Goal: Task Accomplishment & Management: Use online tool/utility

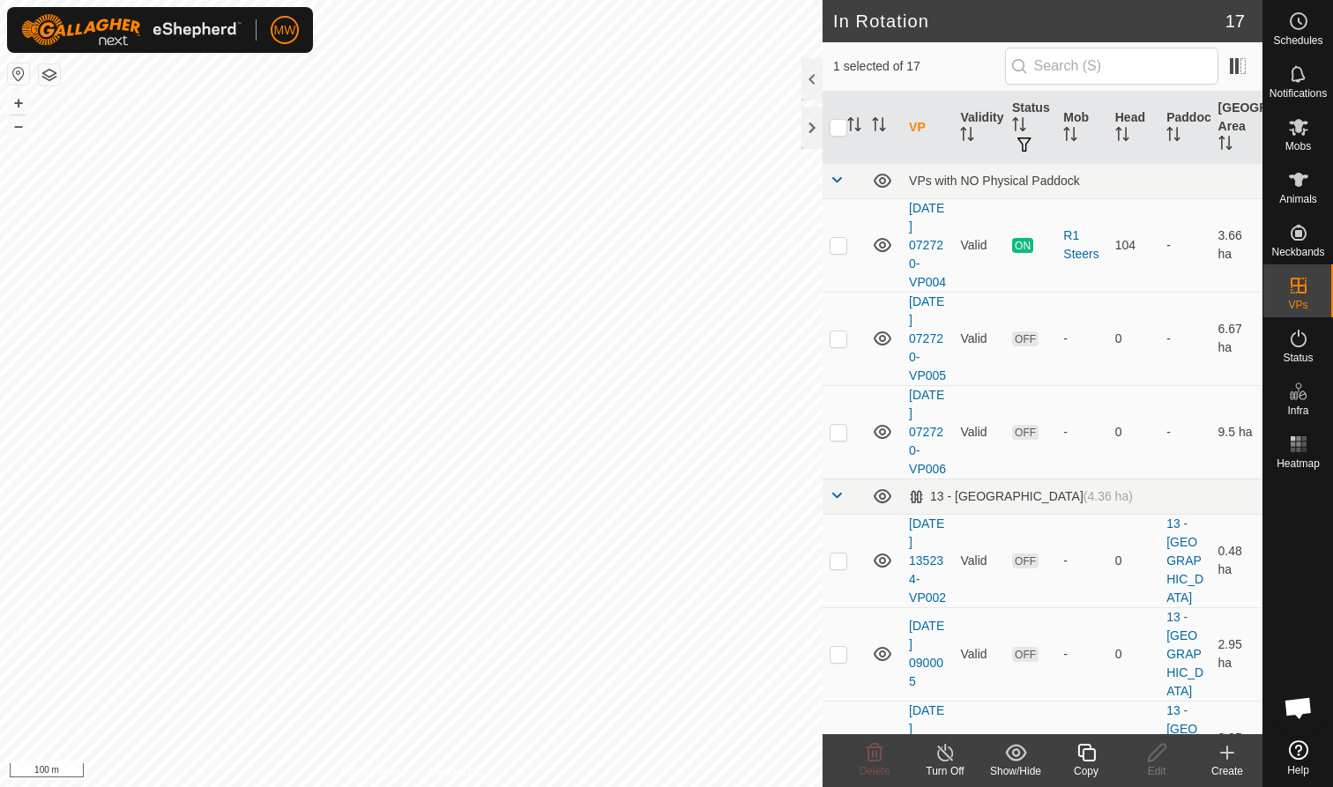
click at [1089, 762] on icon at bounding box center [1086, 752] width 22 height 21
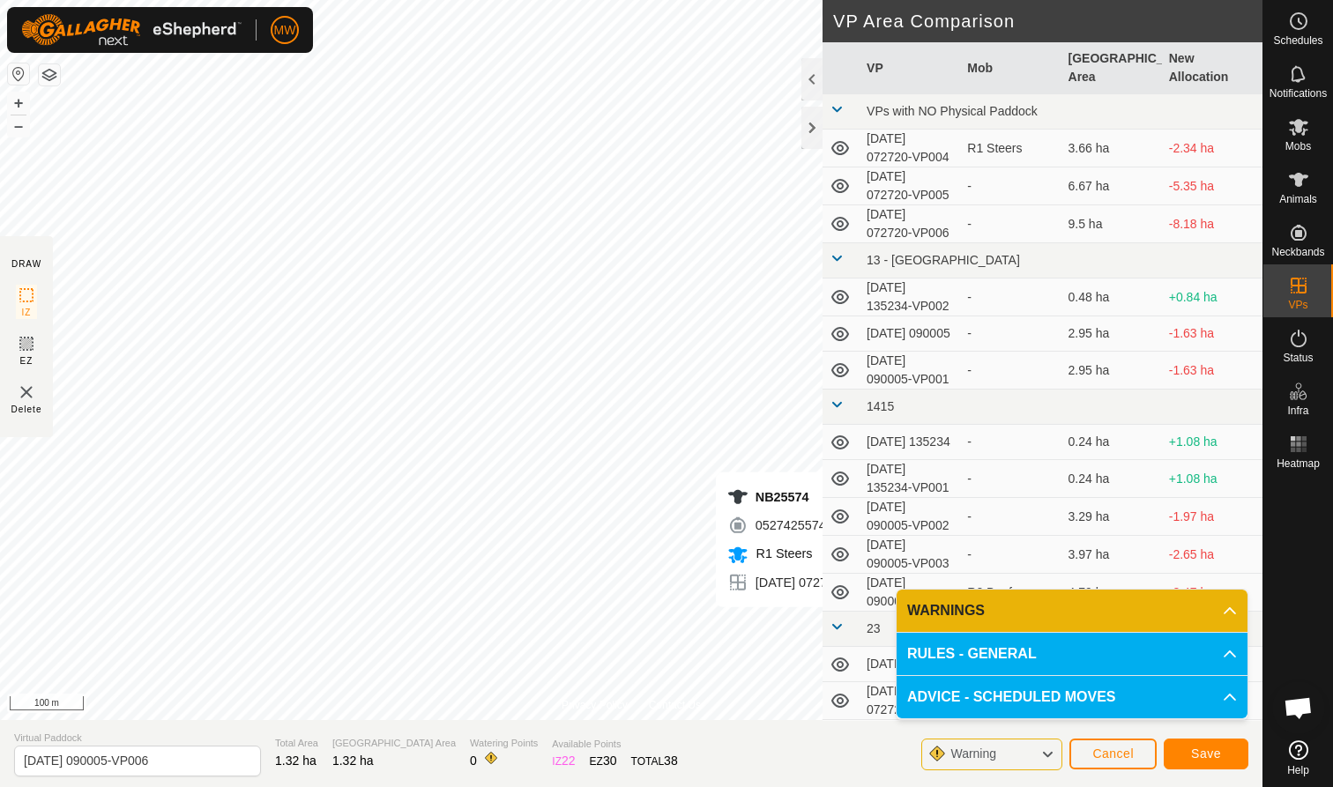
click at [1203, 754] on span "Save" at bounding box center [1206, 754] width 30 height 14
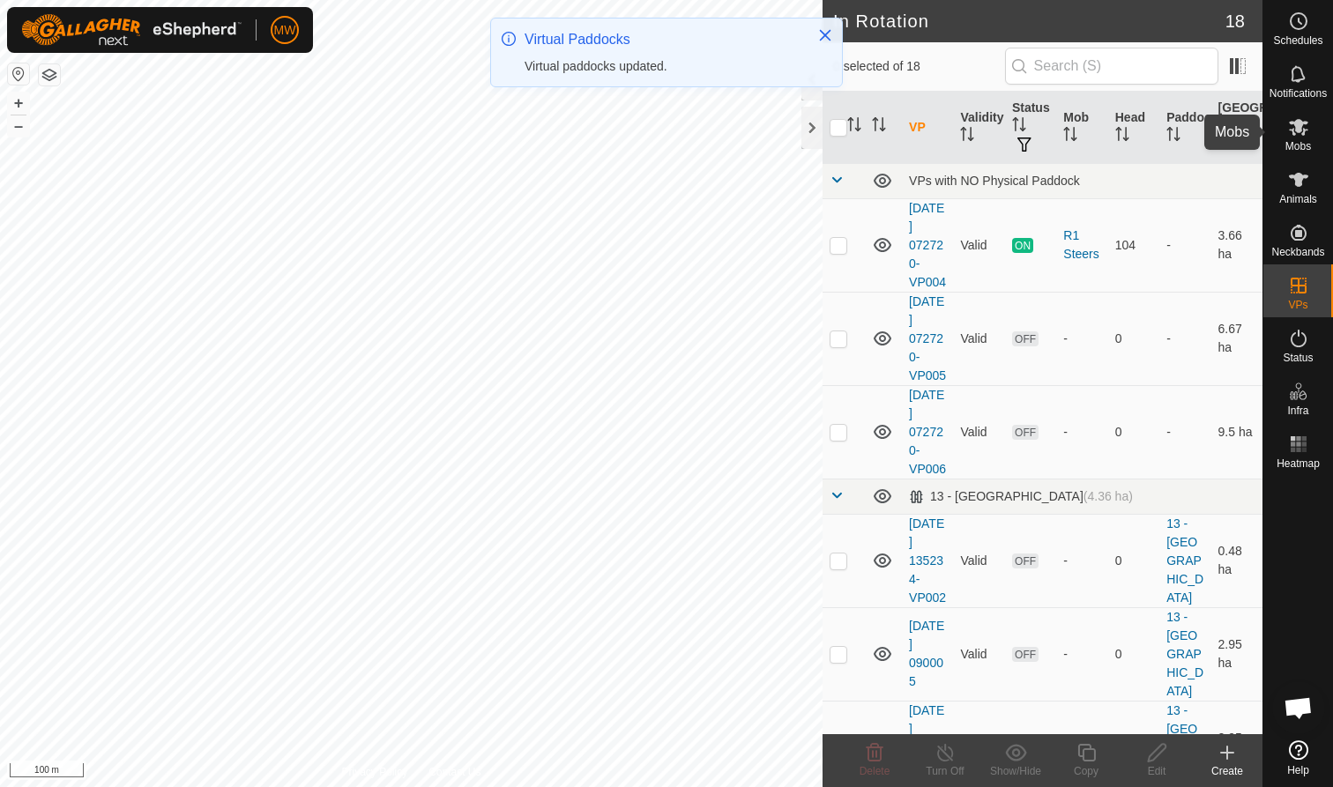
click at [1298, 139] on es-mob-svg-icon at bounding box center [1299, 127] width 32 height 28
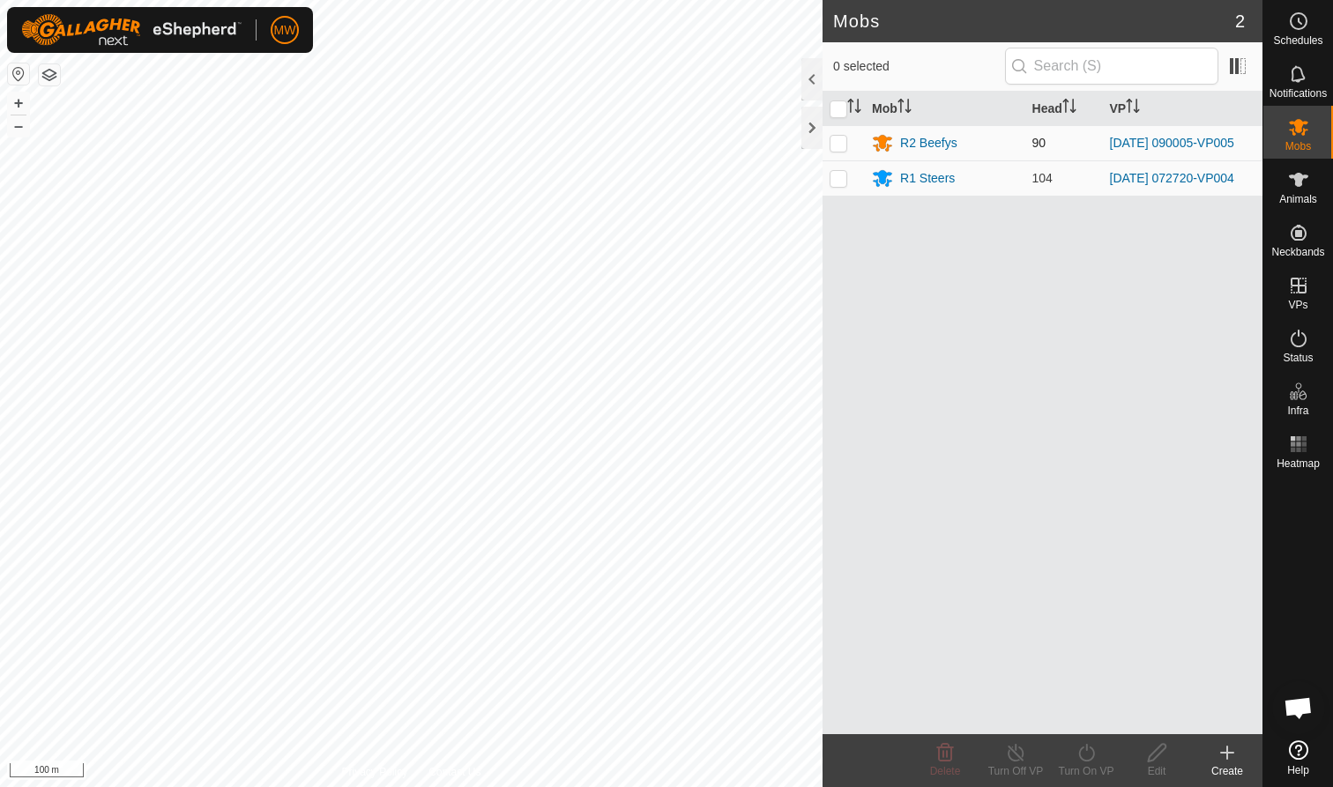
click at [837, 142] on p-checkbox at bounding box center [838, 143] width 18 height 14
checkbox input "true"
click at [1085, 762] on icon at bounding box center [1086, 752] width 22 height 21
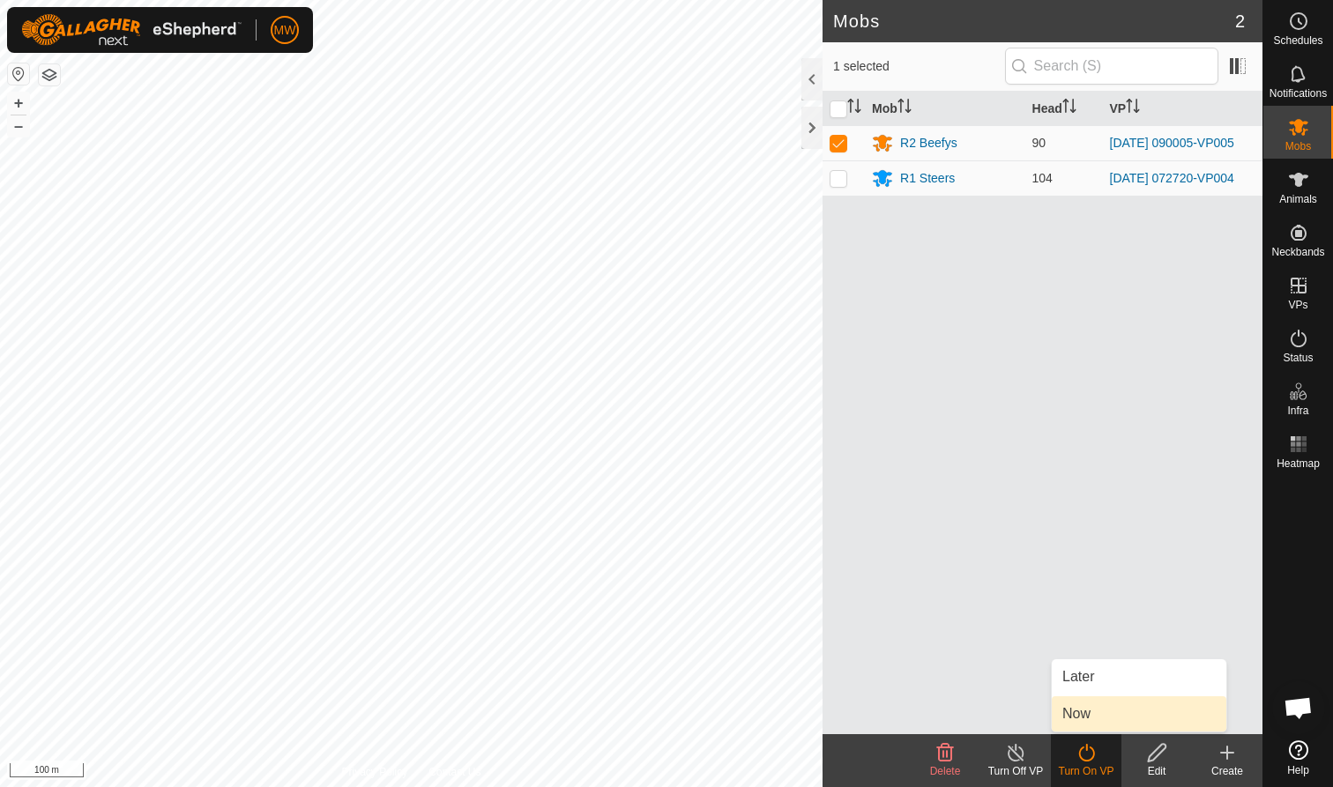
click at [1075, 712] on link "Now" at bounding box center [1139, 713] width 175 height 35
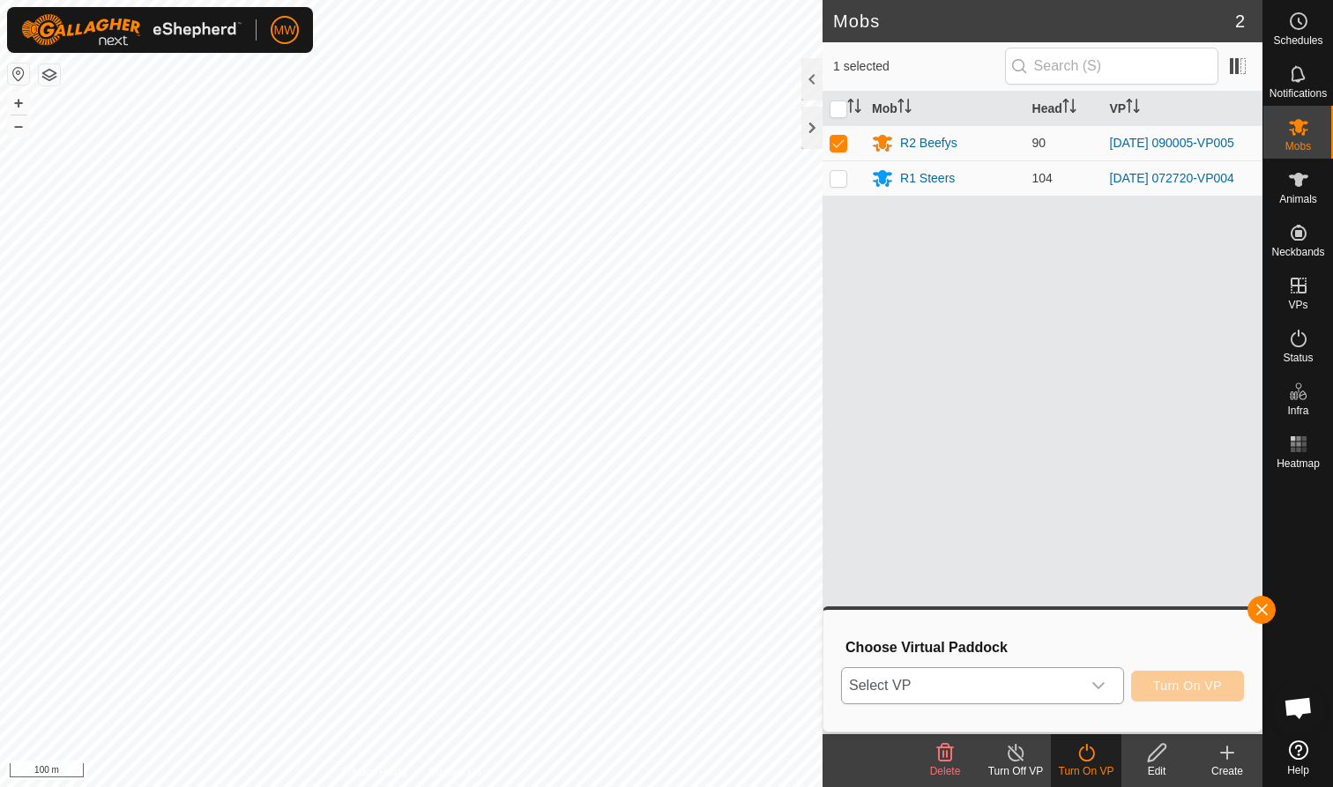
click at [1098, 686] on icon "dropdown trigger" at bounding box center [1098, 686] width 14 height 14
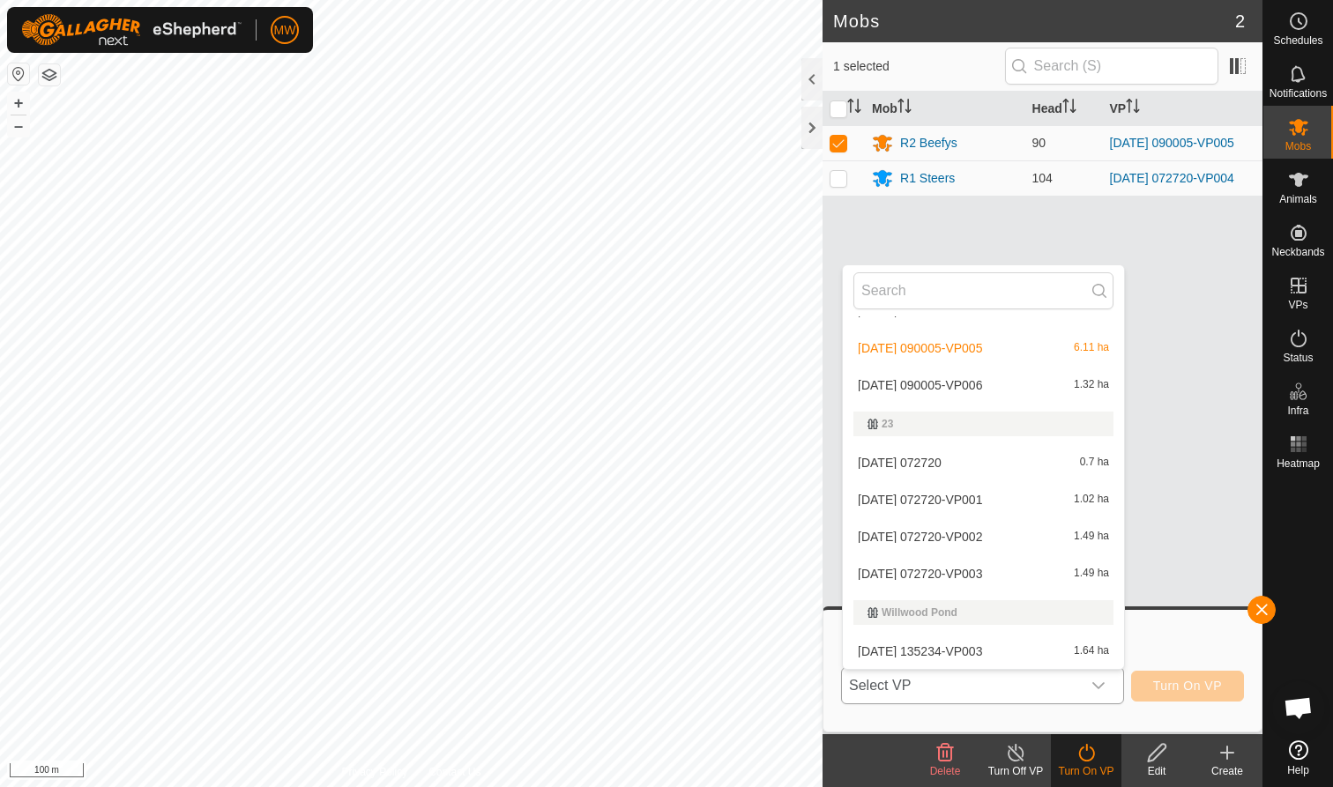
scroll to position [515, 0]
click at [945, 380] on li "[DATE] 090005-VP006 1.32 ha" at bounding box center [983, 385] width 281 height 35
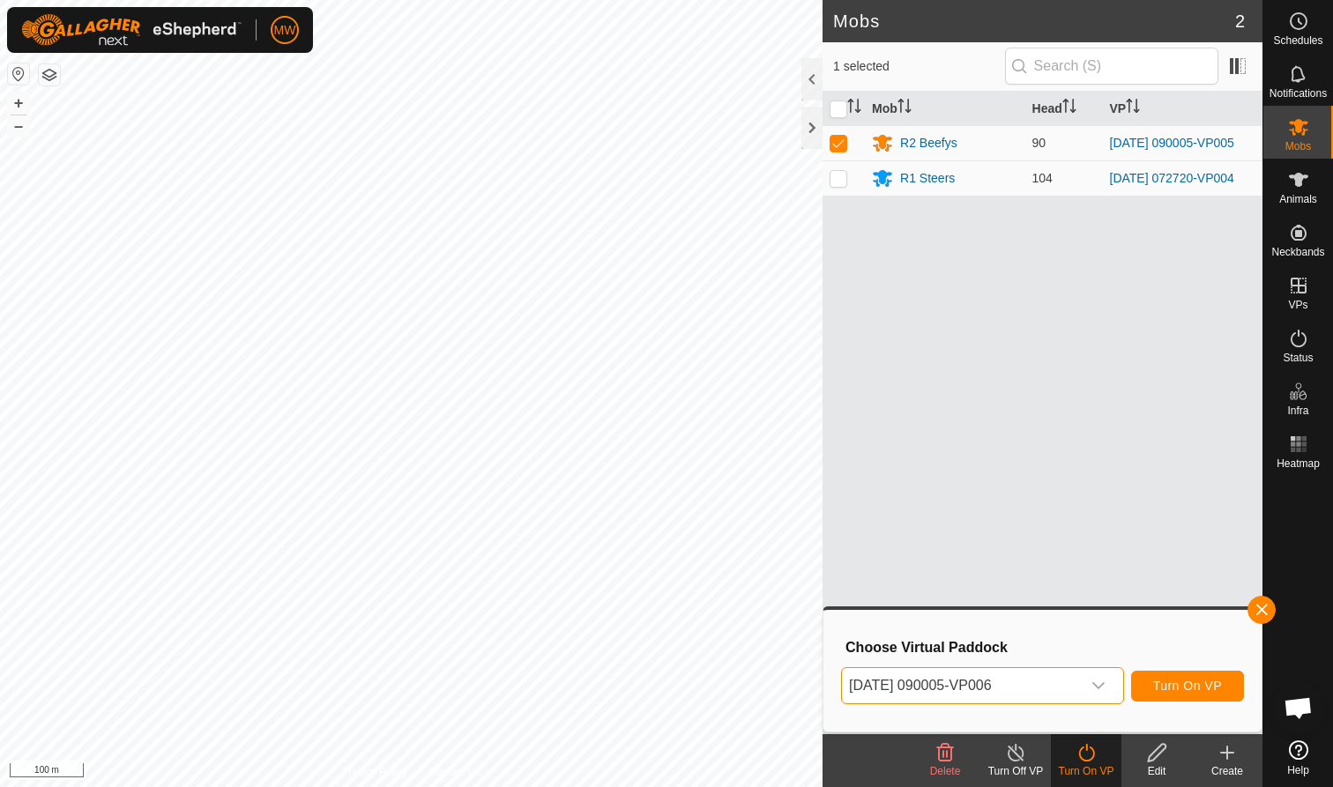
click at [1207, 687] on span "Turn On VP" at bounding box center [1187, 686] width 69 height 14
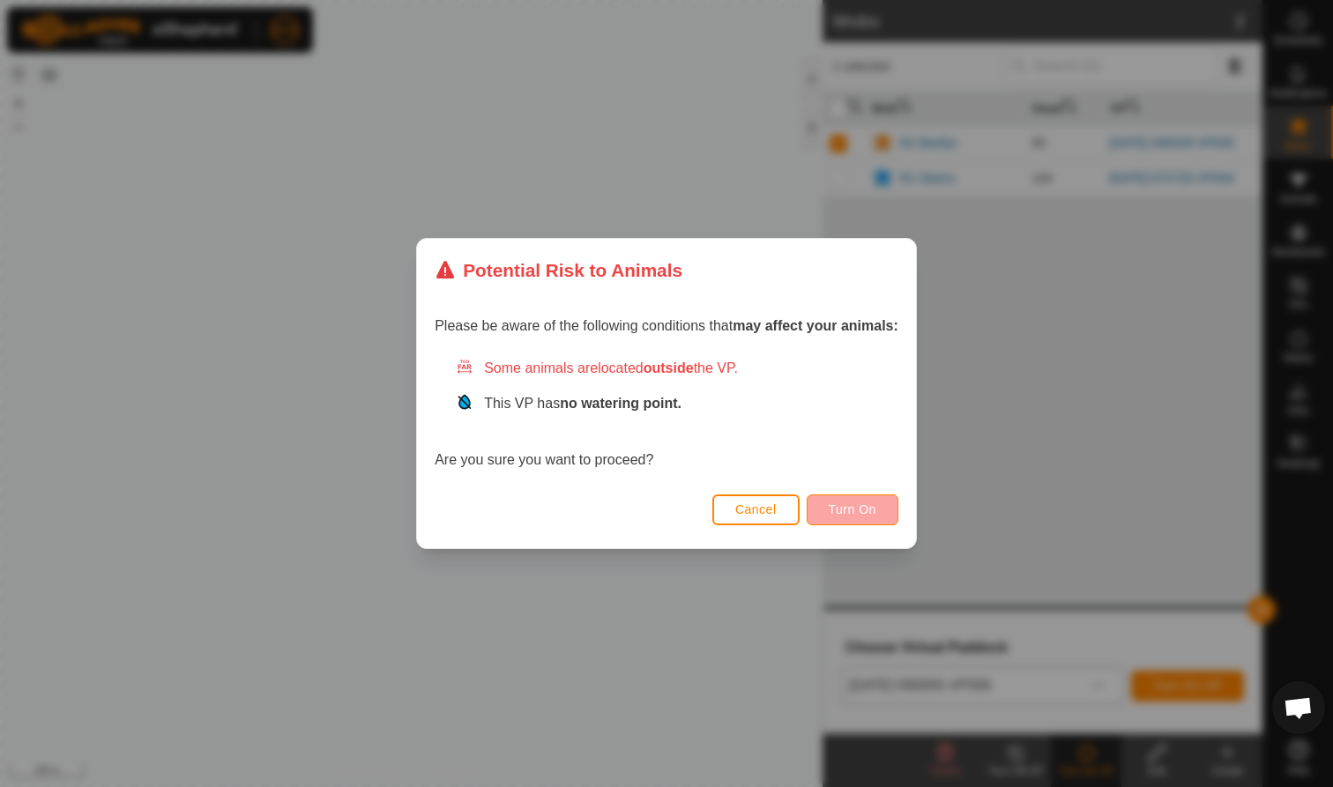
click at [874, 504] on span "Turn On" at bounding box center [853, 509] width 48 height 14
